Goal: Navigation & Orientation: Find specific page/section

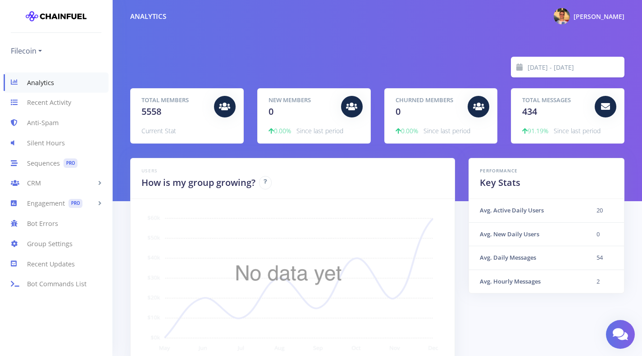
scroll to position [0, 0]
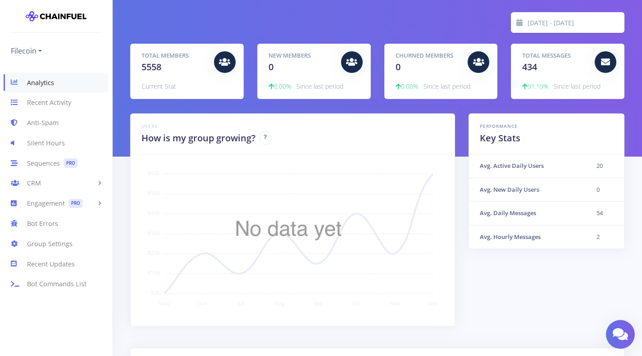
click at [317, 267] on img at bounding box center [292, 240] width 302 height 150
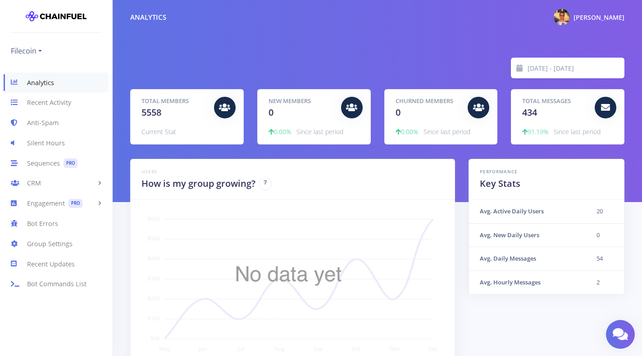
scroll to position [0, 0]
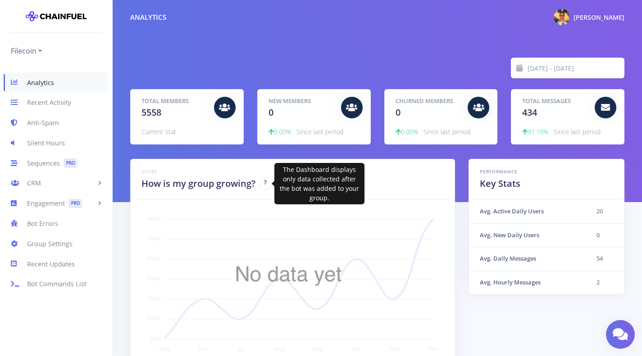
click at [265, 183] on icon at bounding box center [266, 182] width 4 height 5
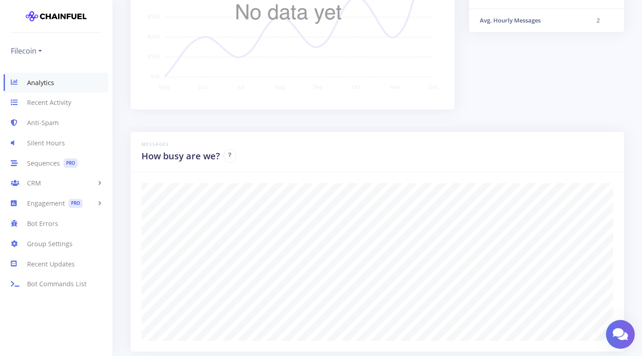
scroll to position [294, 0]
